Goal: Task Accomplishment & Management: Manage account settings

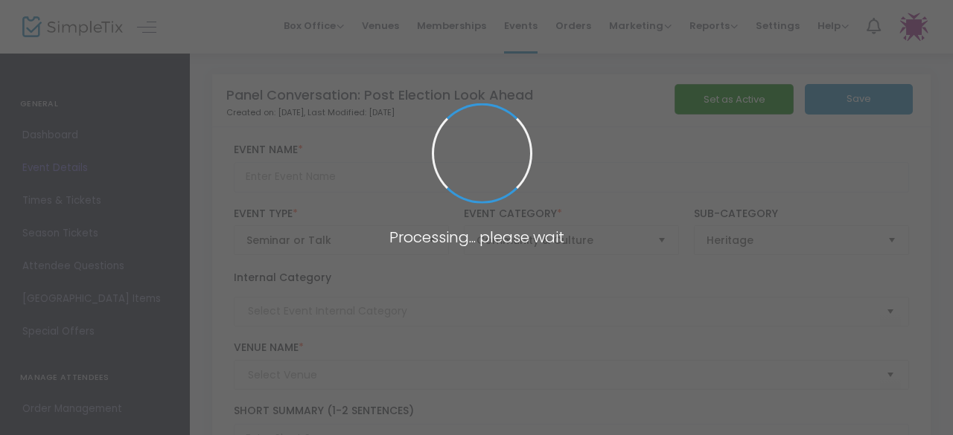
type input "Panel Conversation: Post Election Look Ahead"
type textarea "Expert panelists provide an insider’s look at the election results, the transit…"
type input "Register Now"
type input "Lillian and Albert Small Capital Jewish Museum"
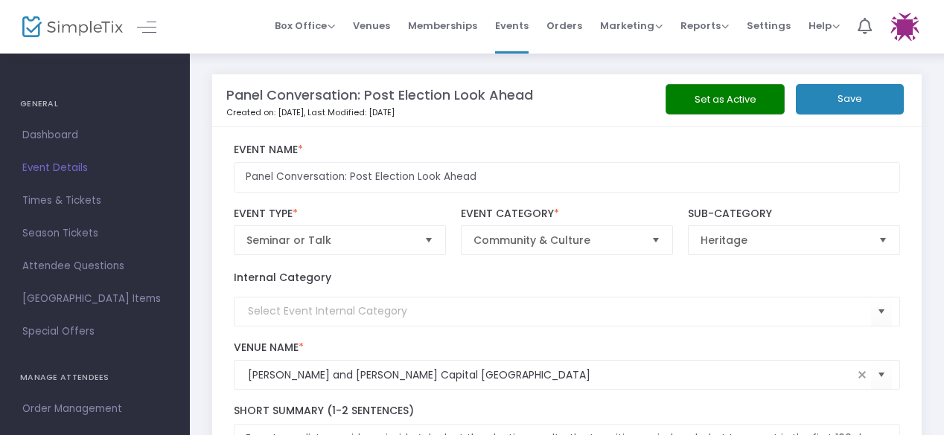
click at [104, 20] on img at bounding box center [72, 27] width 100 height 22
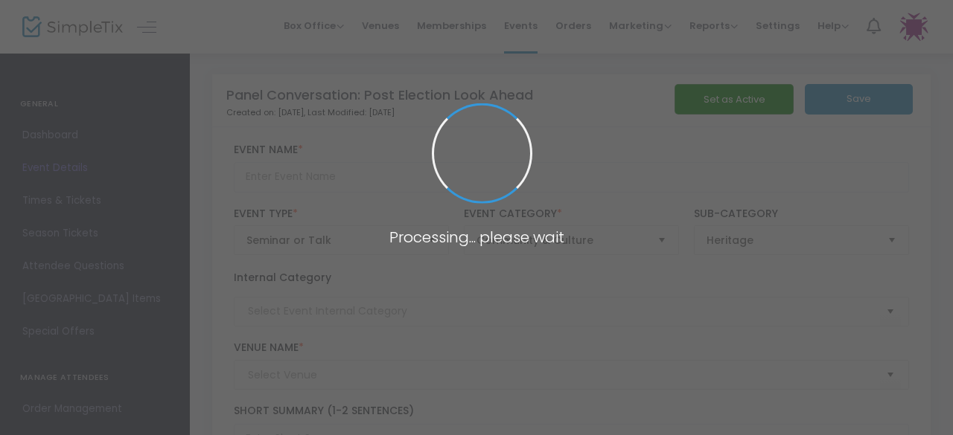
type input "Panel Conversation: Post Election Look Ahead"
type textarea "Expert panelists provide an insider’s look at the election results, the transit…"
type input "Register Now"
type input "[PERSON_NAME] and [PERSON_NAME] Capital [GEOGRAPHIC_DATA]"
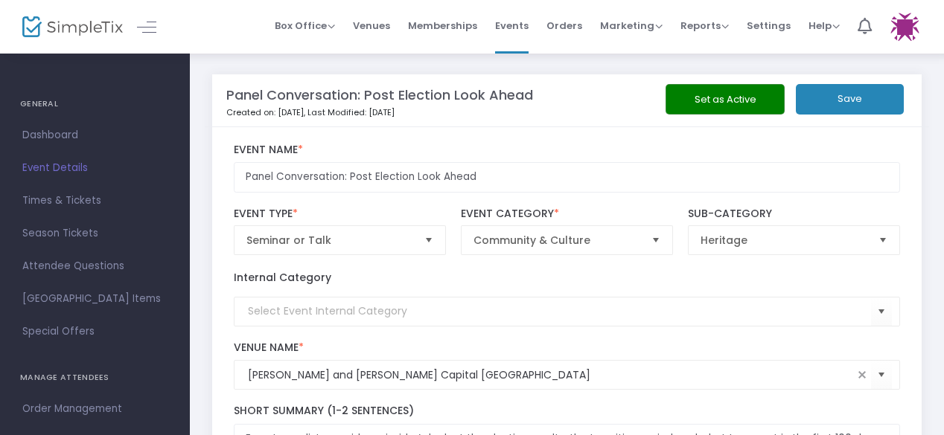
click at [89, 23] on img at bounding box center [72, 27] width 100 height 22
